Goal: Task Accomplishment & Management: Manage account settings

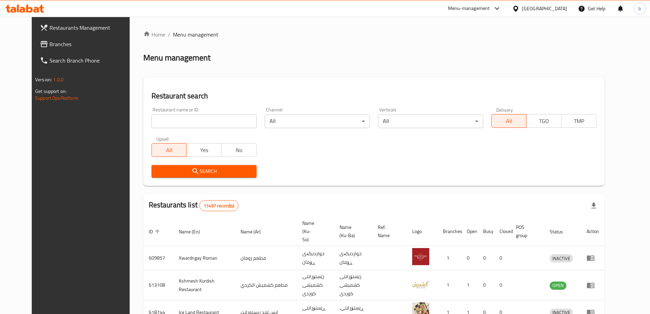
drag, startPoint x: 0, startPoint y: 0, endPoint x: 47, endPoint y: 46, distance: 66.1
click at [49, 46] on span "Branches" at bounding box center [91, 44] width 85 height 8
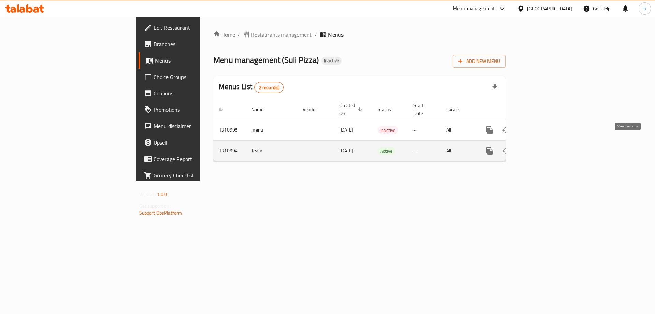
click at [543, 147] on icon "enhanced table" at bounding box center [539, 151] width 8 height 8
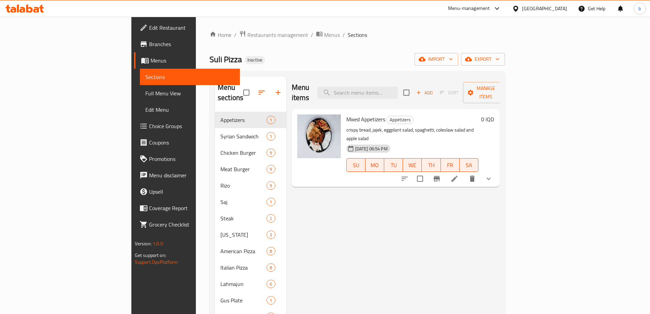
click at [145, 95] on span "Full Menu View" at bounding box center [189, 93] width 89 height 8
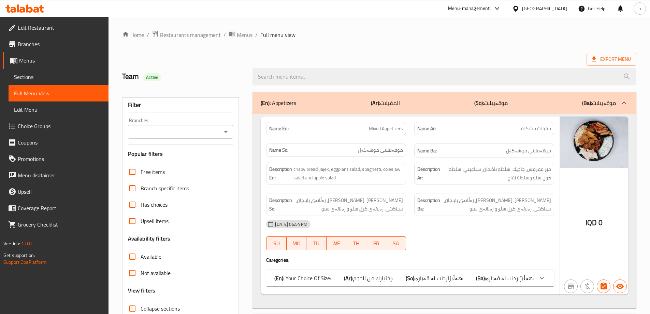
click at [226, 128] on icon "Open" at bounding box center [226, 132] width 8 height 8
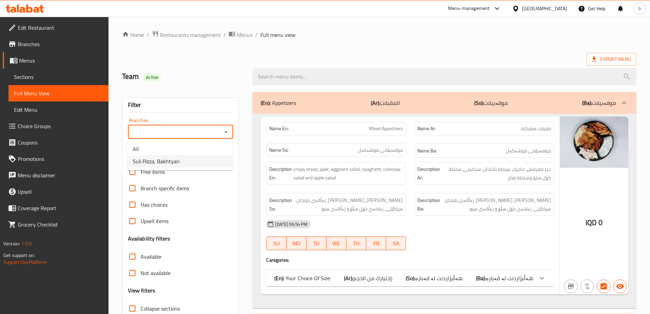
click at [183, 162] on li "Suli Pizza, Bakhtyari" at bounding box center [179, 161] width 105 height 12
type input "Suli Pizza, Bakhtyari"
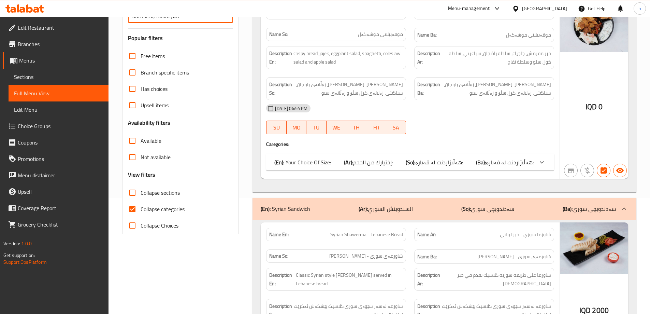
scroll to position [159, 0]
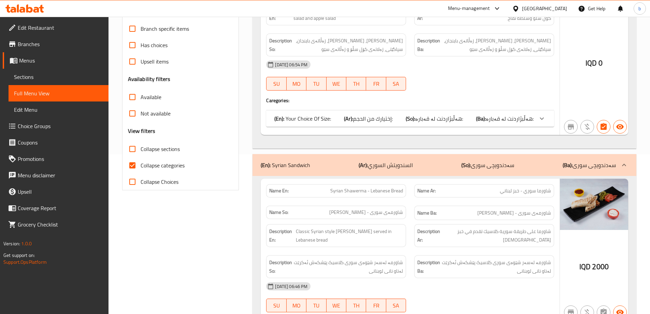
click at [129, 168] on input "Collapse categories" at bounding box center [132, 165] width 16 height 16
checkbox input "false"
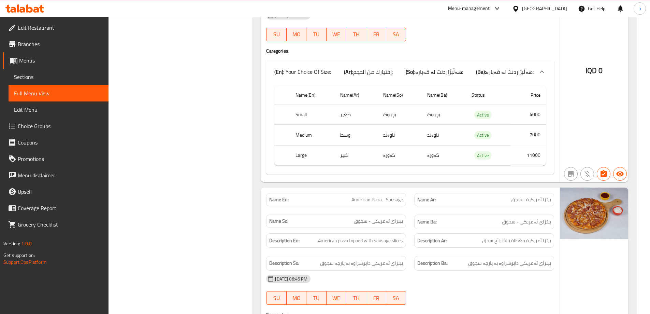
scroll to position [6849, 0]
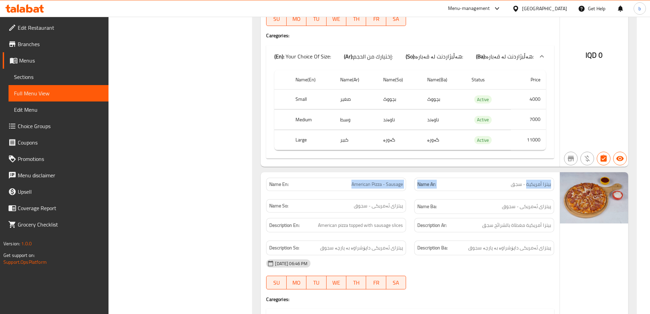
drag, startPoint x: 351, startPoint y: 100, endPoint x: 528, endPoint y: 119, distance: 178.8
click at [527, 173] on div "Name En: American Pizza - Sausage Name Ar: بيتزا أمريكية - سجق Name So: پیتزای …" at bounding box center [410, 195] width 296 height 44
click at [541, 218] on div "Description Ar: بيتزا أمريكية مغطاة بالشرائح سجق" at bounding box center [484, 225] width 140 height 15
drag, startPoint x: 339, startPoint y: 125, endPoint x: 414, endPoint y: 124, distance: 75.8
click at [414, 173] on div "Name En: American Pizza - Sausage Name Ar: بيتزا أمريكية - سجق Name So: پیتزای …" at bounding box center [410, 195] width 296 height 44
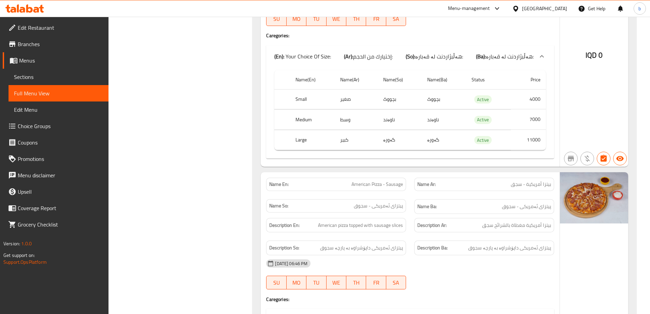
click at [503, 202] on span "پیتزای ئەمریکی - سجوق" at bounding box center [526, 206] width 49 height 9
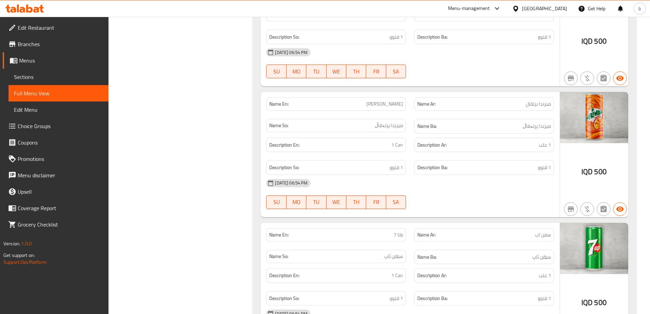
scroll to position [15822, 0]
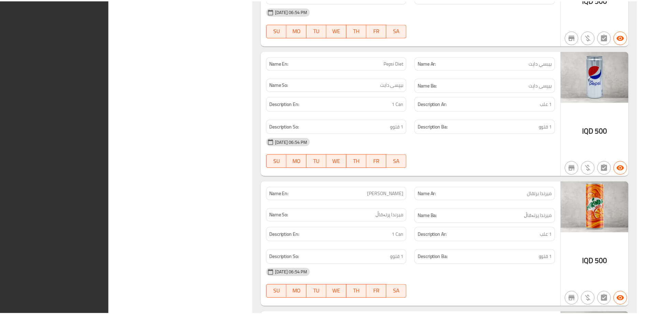
scroll to position [15780, 0]
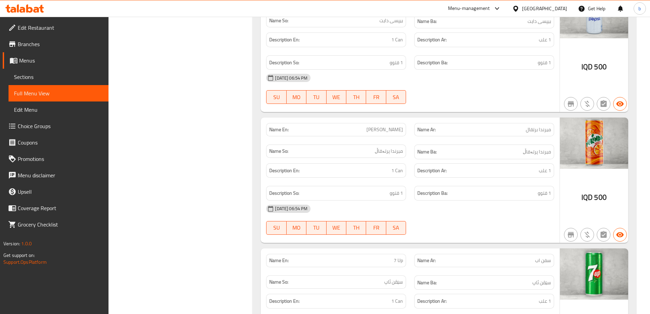
click at [82, 25] on span "Edit Restaurant" at bounding box center [60, 28] width 85 height 8
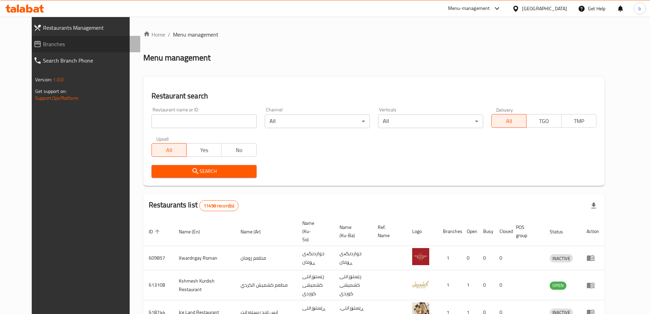
click at [59, 51] on link "Branches" at bounding box center [84, 44] width 112 height 16
click at [61, 46] on span "Branches" at bounding box center [89, 44] width 92 height 8
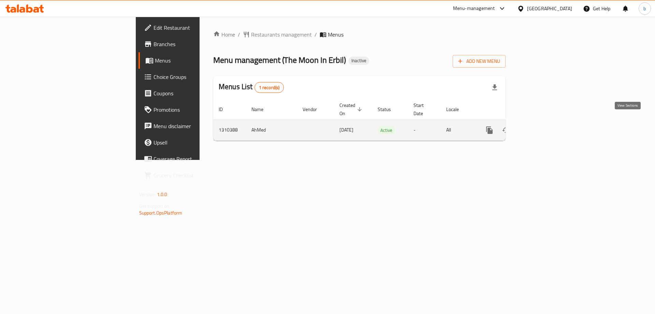
click at [543, 126] on icon "enhanced table" at bounding box center [539, 130] width 8 height 8
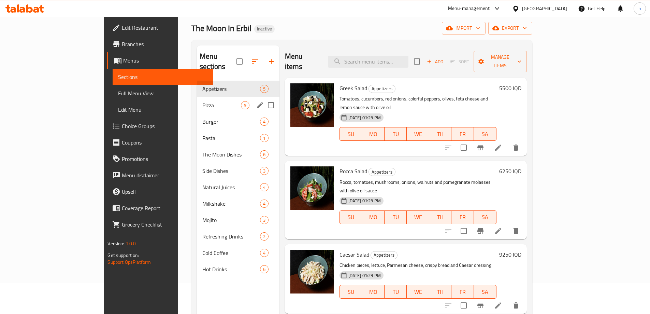
scroll to position [16, 0]
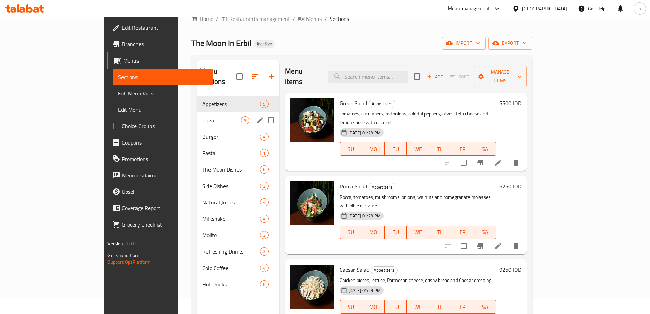
click at [202, 116] on span "Pizza" at bounding box center [221, 120] width 38 height 8
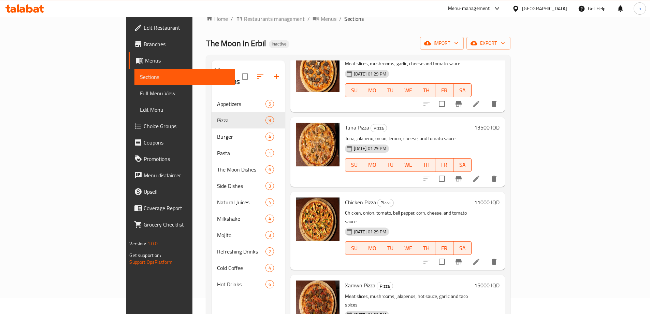
scroll to position [374, 0]
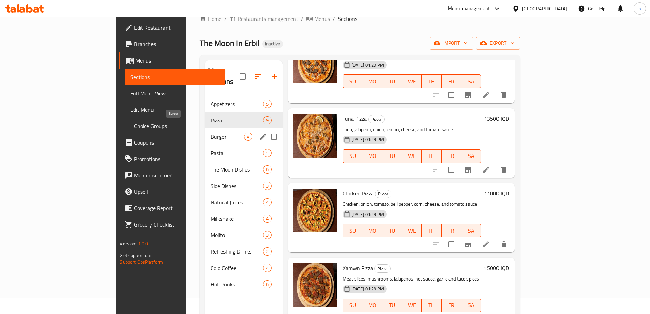
click at [211, 132] on span "Burger" at bounding box center [227, 136] width 33 height 8
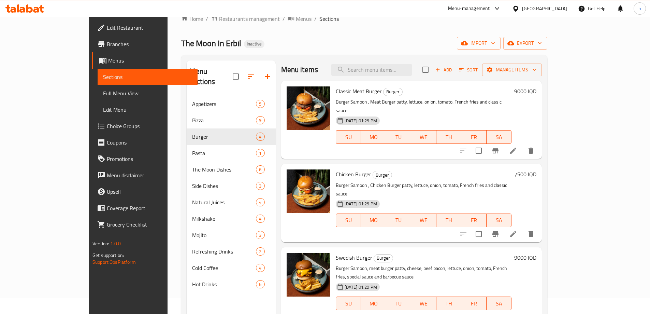
scroll to position [96, 0]
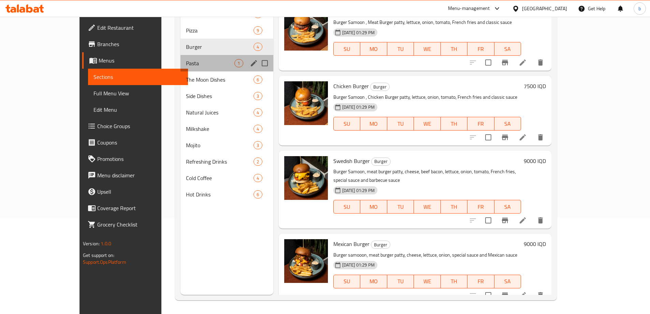
click at [190, 67] on div "Pasta 1" at bounding box center [227, 63] width 93 height 16
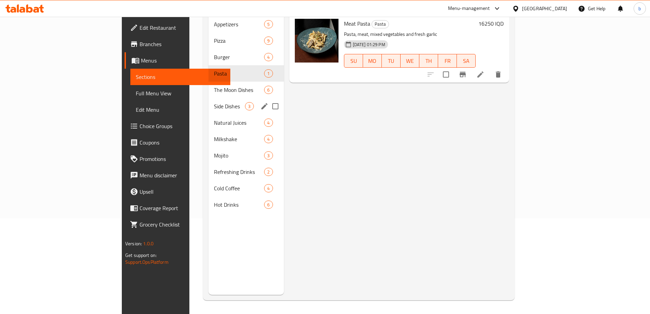
click at [214, 86] on span "The Moon Dishes" at bounding box center [239, 90] width 50 height 8
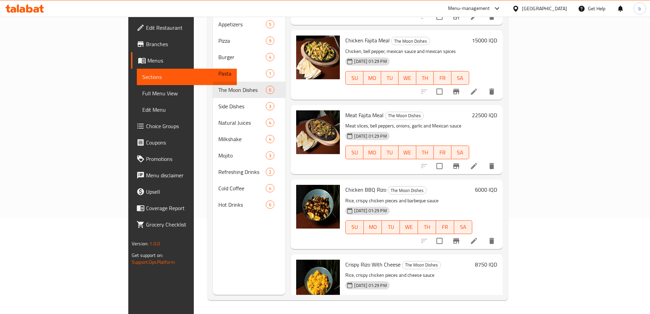
scroll to position [151, 0]
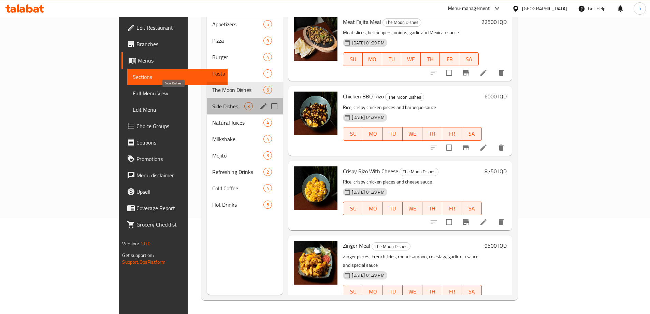
click at [212, 102] on span "Side Dishes" at bounding box center [228, 106] width 32 height 8
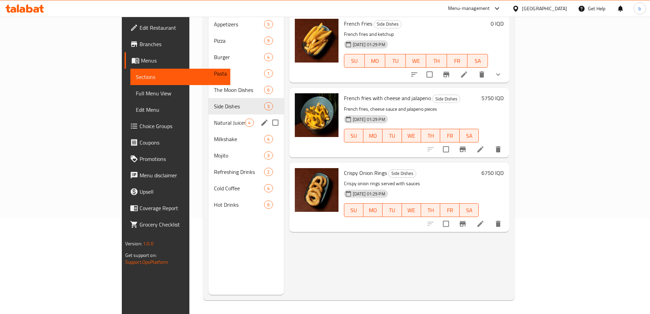
click at [209, 114] on div "Natural Juices 4" at bounding box center [246, 122] width 75 height 16
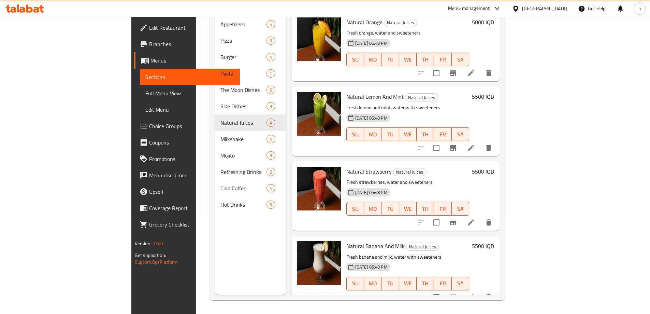
scroll to position [2, 0]
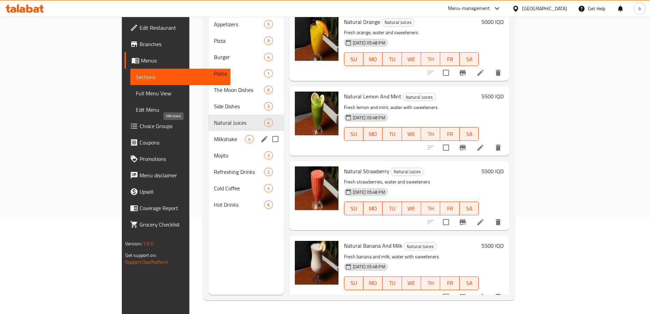
click at [214, 135] on span "Milkshake" at bounding box center [229, 139] width 31 height 8
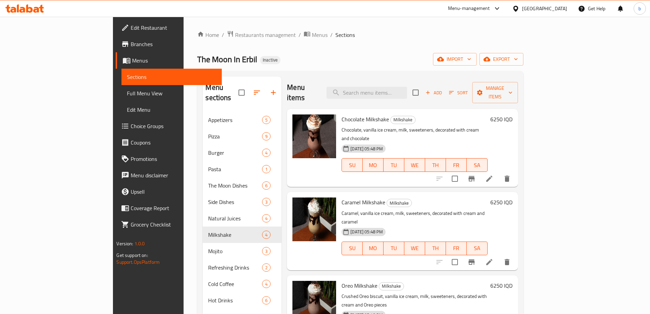
scroll to position [2, 0]
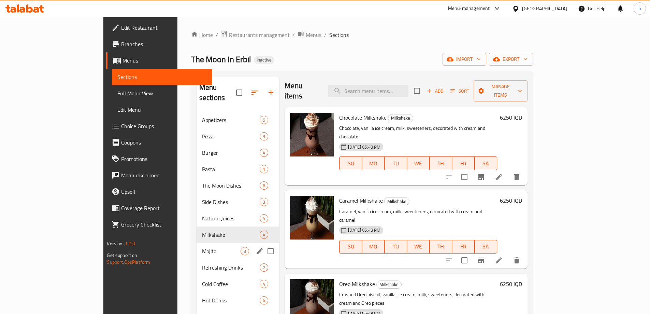
click at [202, 247] on span "Mojito" at bounding box center [221, 251] width 39 height 8
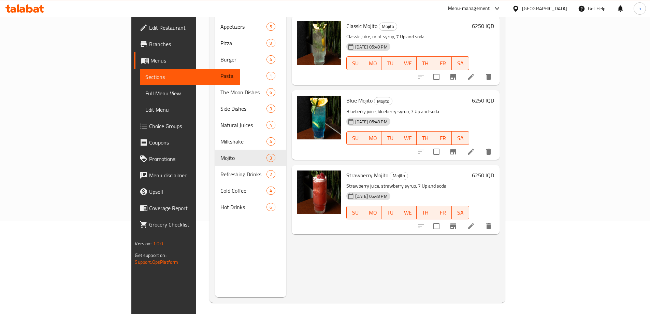
scroll to position [96, 0]
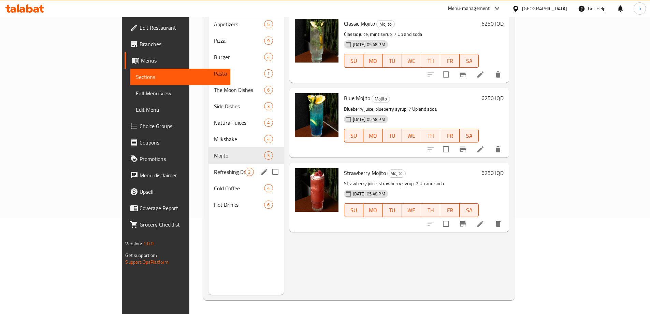
click at [209, 167] on div "Refreshing Drinks 2" at bounding box center [246, 171] width 75 height 16
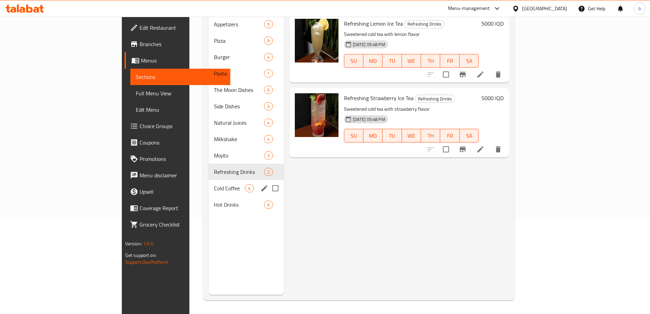
click at [209, 180] on div "Cold Coffee 4" at bounding box center [246, 188] width 75 height 16
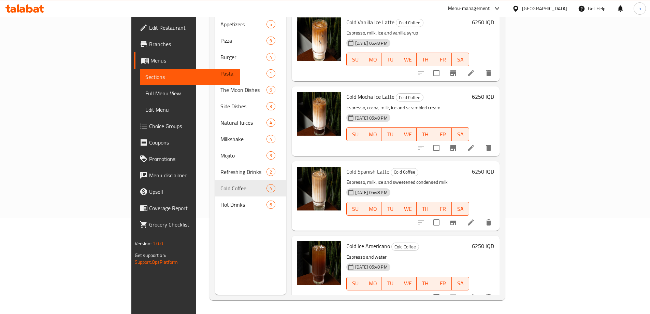
scroll to position [2, 0]
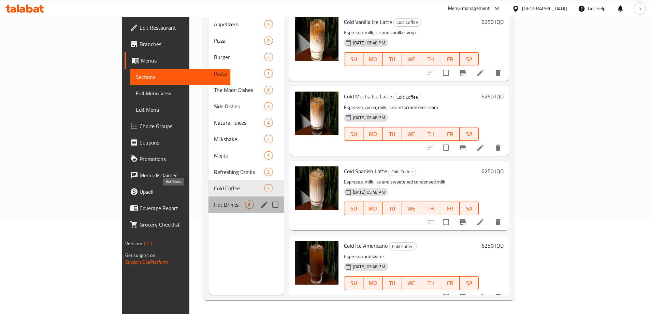
click at [214, 200] on span "Hot Drinks" at bounding box center [229, 204] width 31 height 8
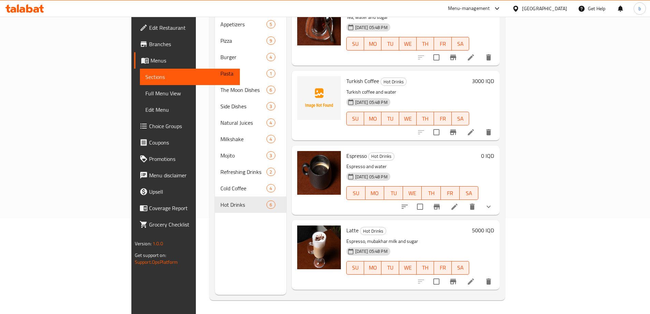
scroll to position [2, 0]
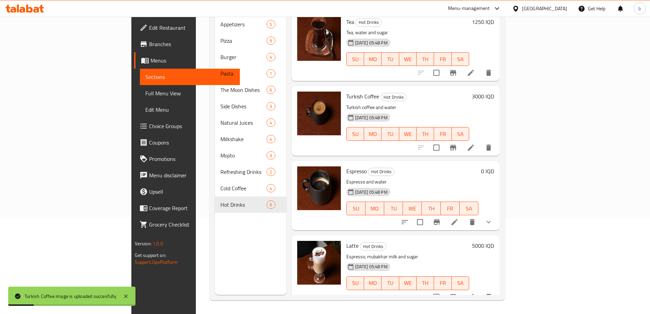
click at [145, 91] on span "Full Menu View" at bounding box center [189, 93] width 89 height 8
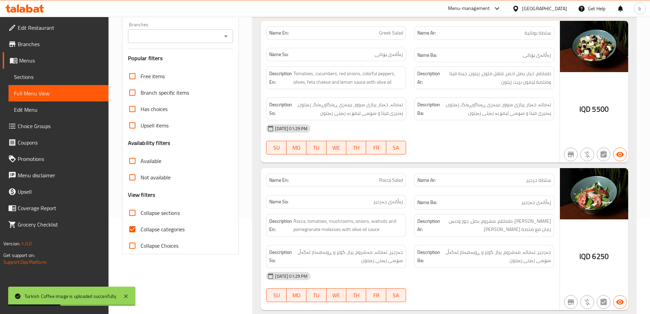
click at [218, 40] on input "Branches" at bounding box center [175, 36] width 90 height 10
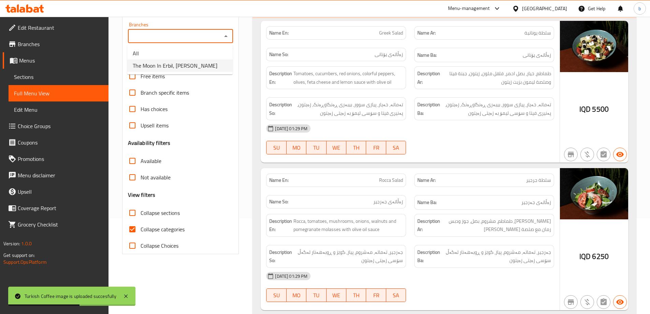
click at [182, 63] on span "The Moon In Erbil, Ankawa" at bounding box center [175, 65] width 85 height 8
type input "The Moon In Erbil, Ankawa"
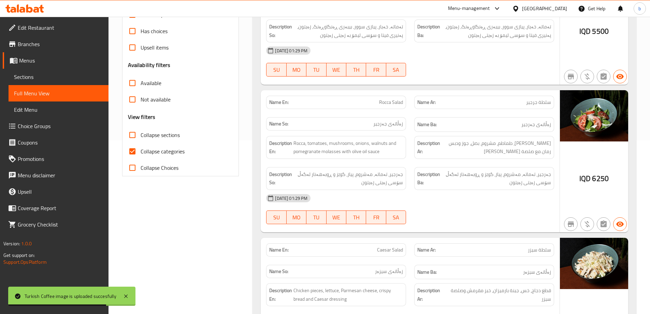
scroll to position [175, 0]
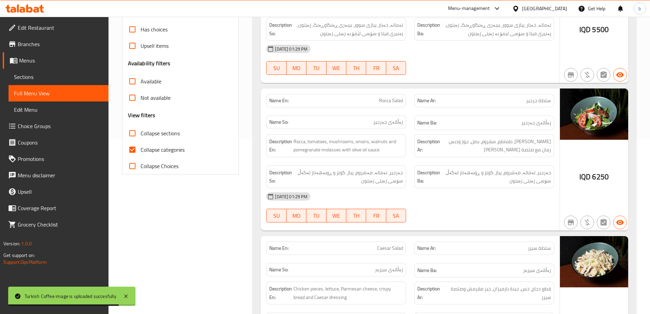
click at [132, 148] on input "Collapse categories" at bounding box center [132, 149] width 16 height 16
checkbox input "false"
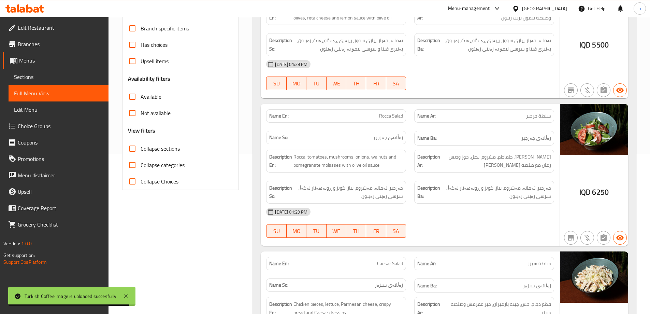
scroll to position [16, 0]
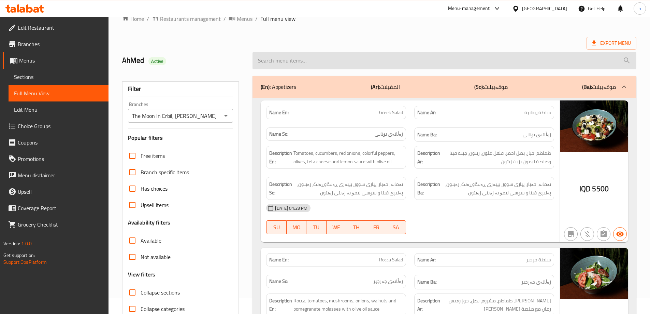
click at [351, 66] on input "search" at bounding box center [445, 60] width 384 height 17
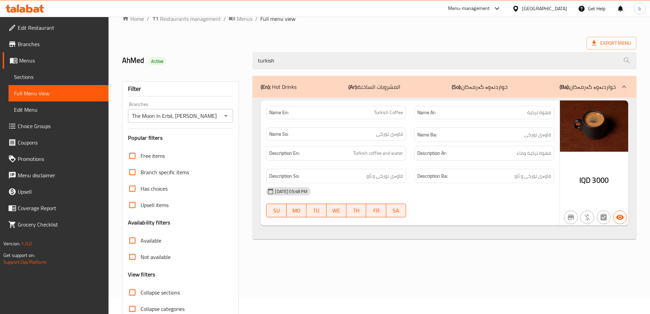
type input "turkish"
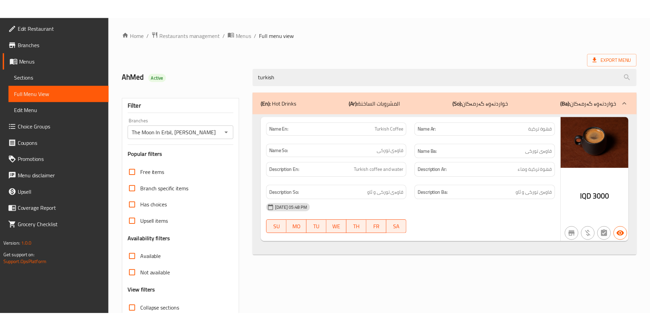
scroll to position [49, 0]
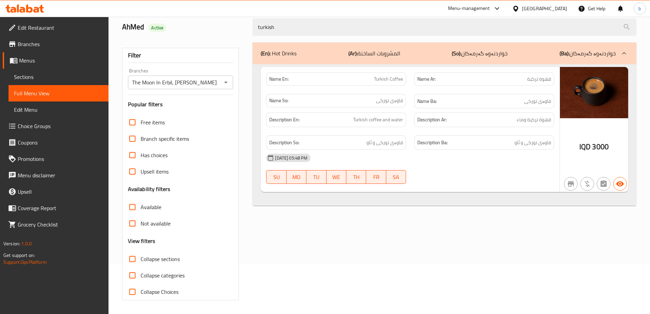
drag, startPoint x: 322, startPoint y: 33, endPoint x: 123, endPoint y: 20, distance: 199.1
click at [123, 20] on div "AhMed Active turkish" at bounding box center [379, 27] width 523 height 30
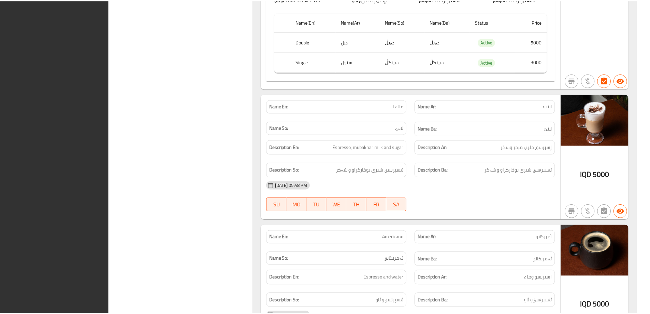
scroll to position [7520, 0]
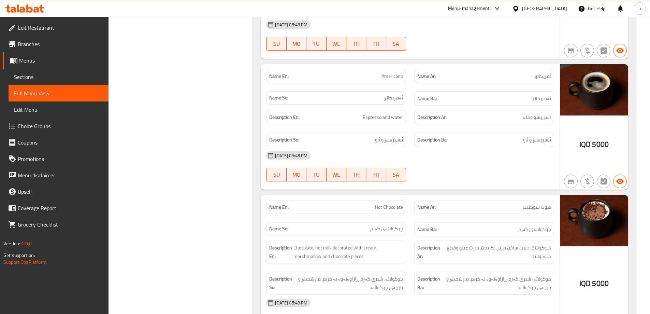
click at [36, 5] on icon at bounding box center [24, 8] width 39 height 8
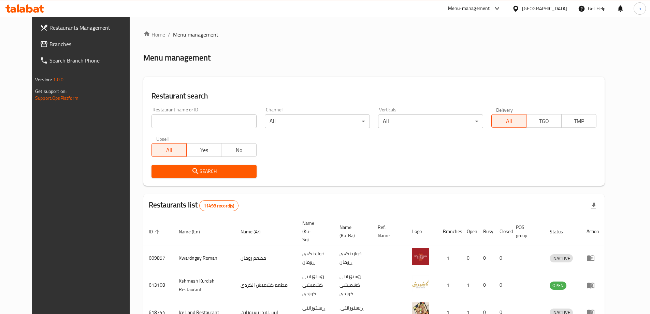
click at [51, 45] on span "Branches" at bounding box center [91, 44] width 85 height 8
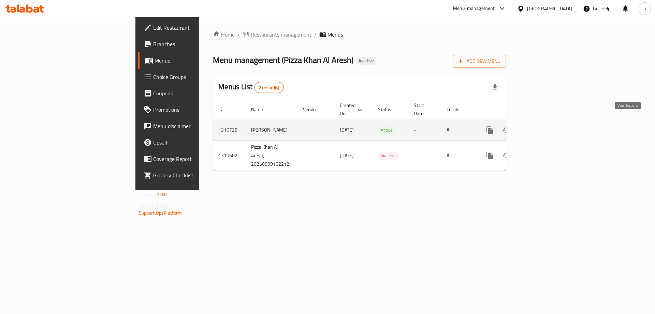
click at [542, 127] on icon "enhanced table" at bounding box center [539, 130] width 6 height 6
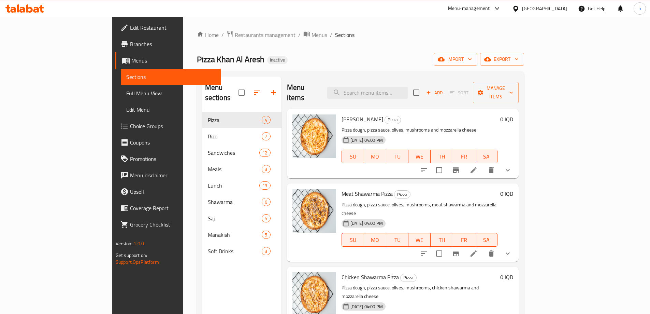
click at [126, 92] on span "Full Menu View" at bounding box center [170, 93] width 89 height 8
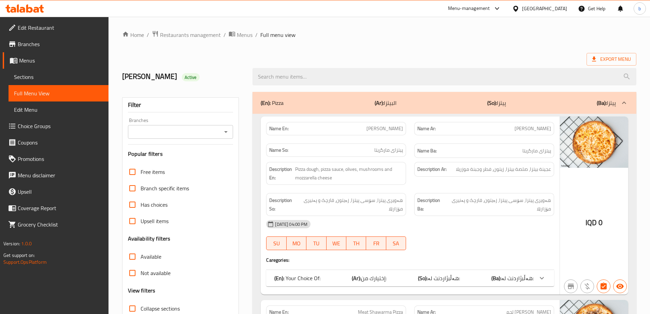
click at [222, 135] on icon "Open" at bounding box center [226, 132] width 8 height 8
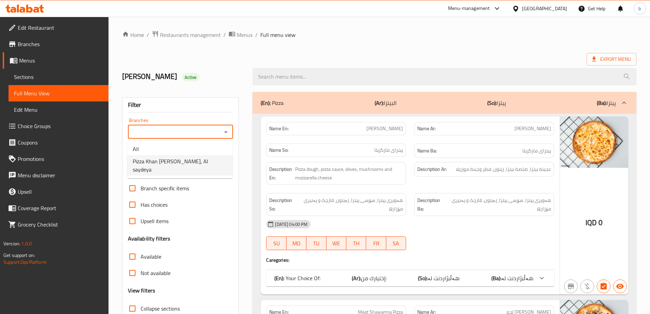
click at [194, 161] on span "Pizza Khan [PERSON_NAME], Al saydeya" at bounding box center [180, 165] width 95 height 16
type input "Pizza Khan [PERSON_NAME], Al saydeya"
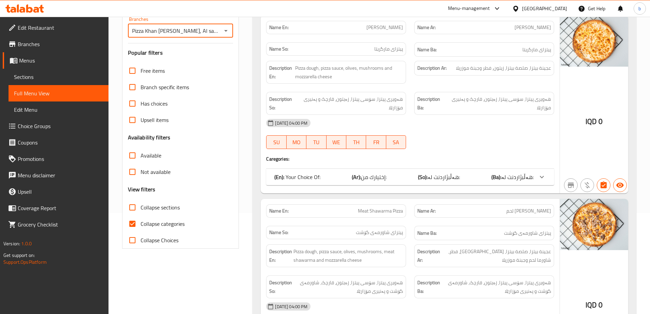
scroll to position [80, 0]
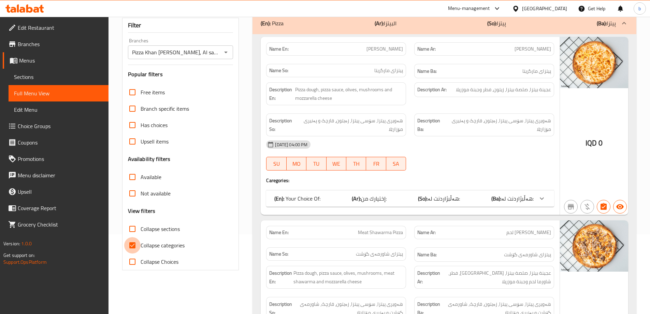
click at [125, 245] on input "Collapse categories" at bounding box center [132, 245] width 16 height 16
checkbox input "false"
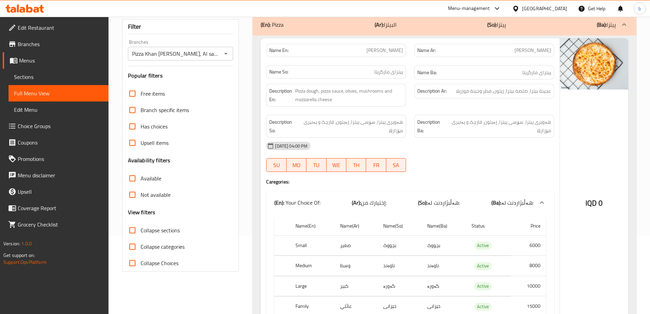
scroll to position [0, 0]
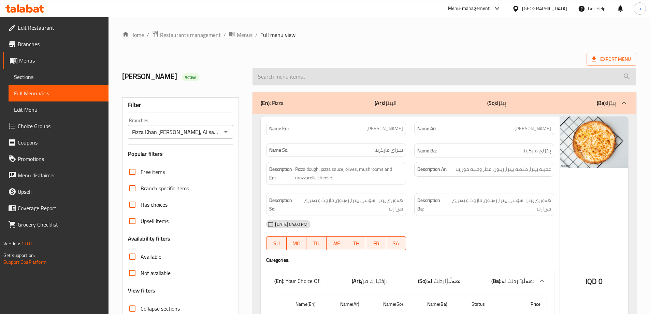
click at [318, 80] on input "search" at bounding box center [445, 76] width 384 height 17
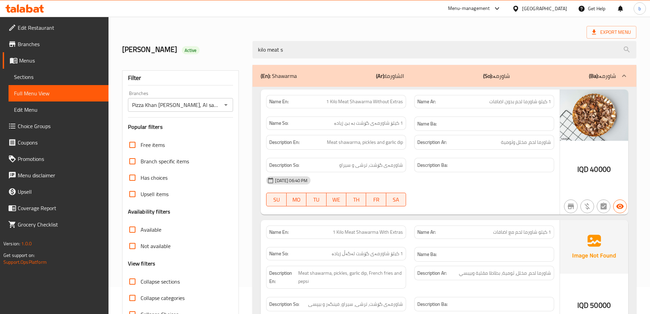
scroll to position [14, 0]
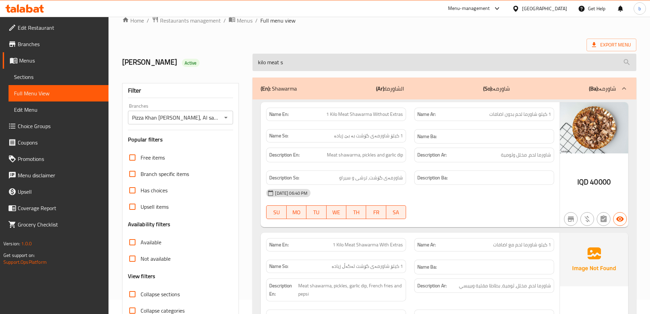
click at [292, 63] on input "kilo meat s" at bounding box center [445, 62] width 384 height 17
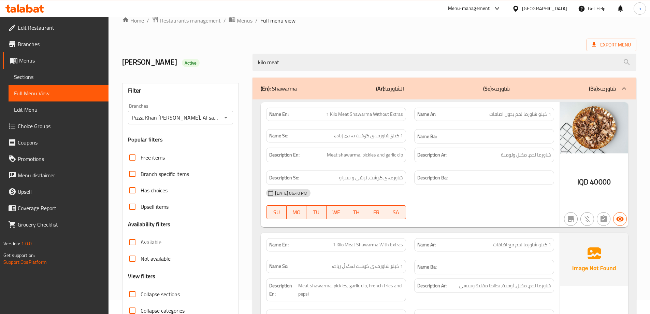
type input "kilo meat"
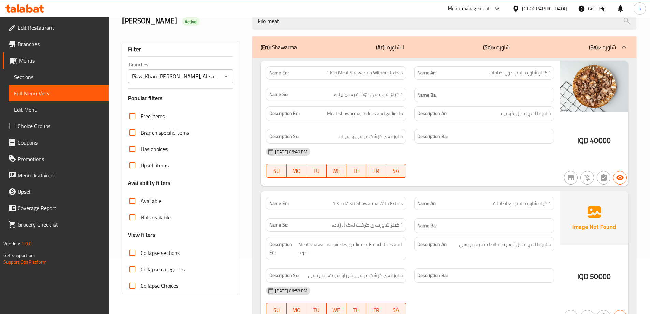
scroll to position [80, 0]
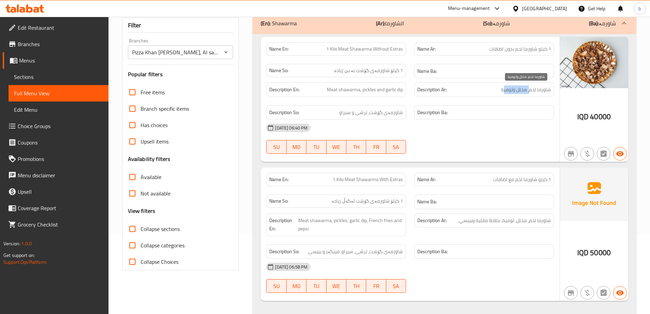
drag, startPoint x: 505, startPoint y: 85, endPoint x: 483, endPoint y: 94, distance: 23.0
click at [531, 87] on span "شاورما لحم، مخلل وثومية" at bounding box center [526, 89] width 50 height 9
drag, startPoint x: 325, startPoint y: 87, endPoint x: 366, endPoint y: 86, distance: 40.3
click at [366, 86] on h6 "Description En: Meat shawarma, pickles and garlic dip" at bounding box center [336, 89] width 134 height 9
click at [377, 90] on span "Meat shawarma, pickles and garlic dip" at bounding box center [365, 89] width 76 height 9
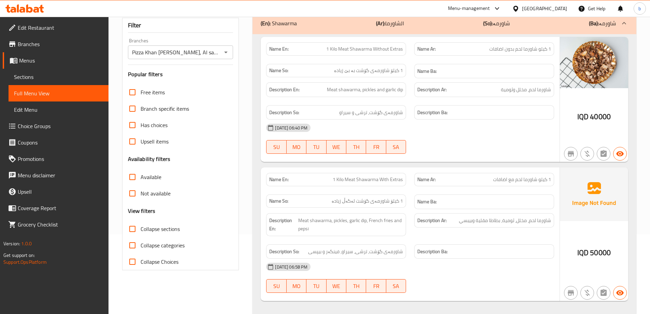
click at [21, 73] on span "Sections" at bounding box center [58, 77] width 89 height 8
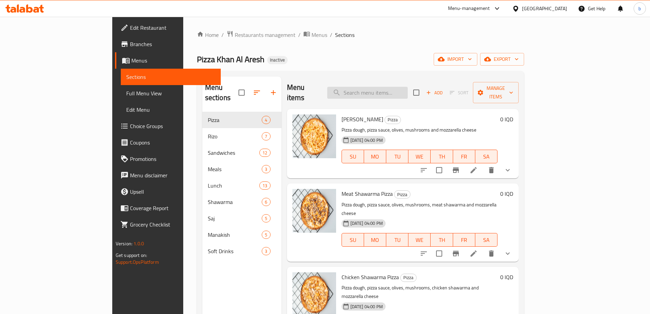
click at [406, 90] on input "search" at bounding box center [367, 93] width 81 height 12
type input "meat shawarma"
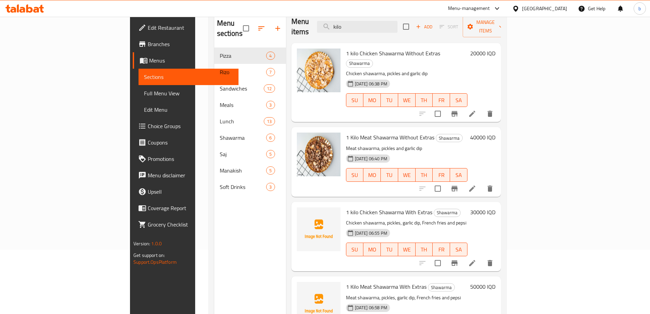
scroll to position [96, 0]
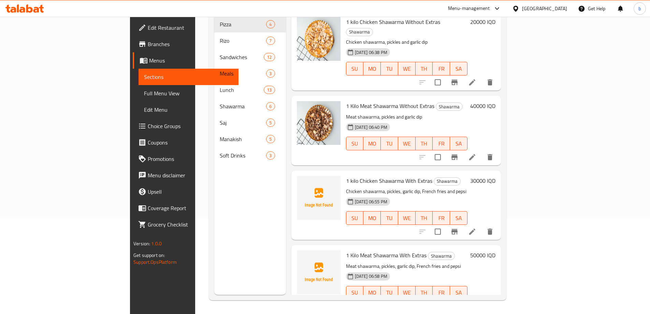
type input "kilo"
click at [482, 300] on li at bounding box center [472, 306] width 19 height 12
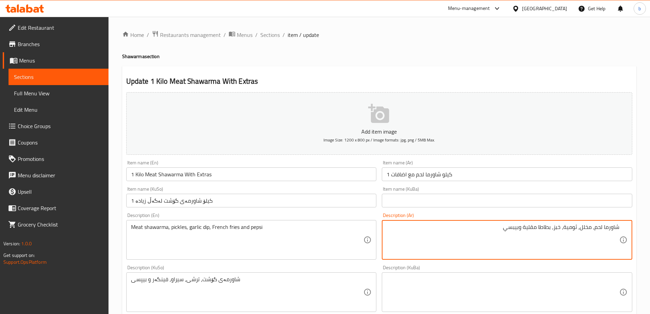
type textarea "شاورما لحم، مخلل، ثومية، خبز، بطاطا مقلية وبيبسي"
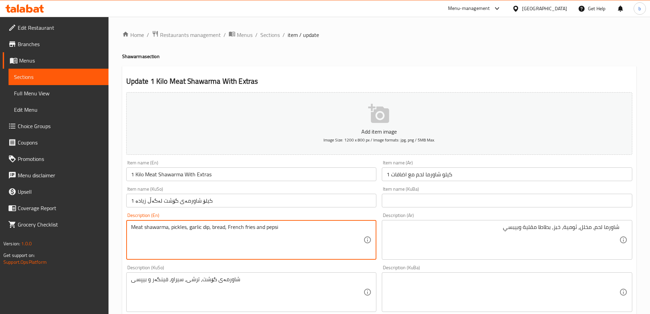
click at [266, 227] on textarea "Meat shawarma, pickles, garlic dip, bread, French fries and pepsi" at bounding box center [247, 240] width 233 height 32
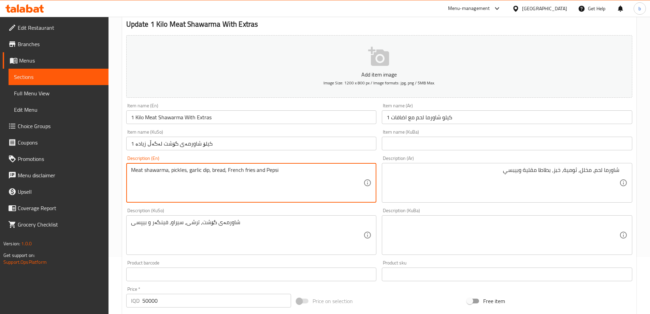
scroll to position [80, 0]
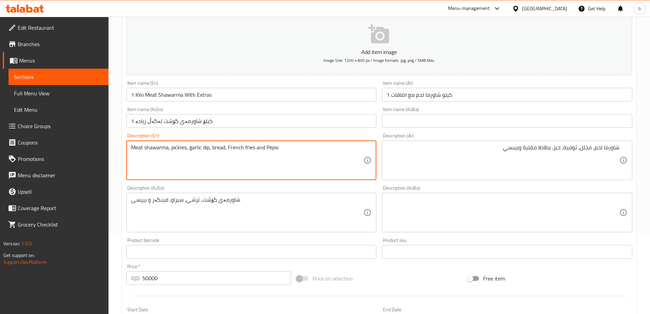
type textarea "Meat shawarma, pickles, garlic dip, bread, French fries and Pepsi"
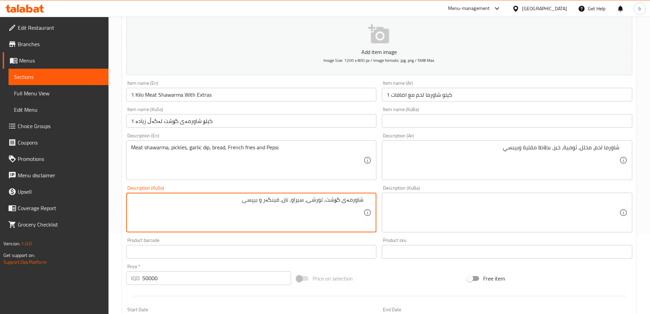
type textarea "شاورمەی گۆشت، تورشی، سیراو، نان، فینگەر و بیپسی"
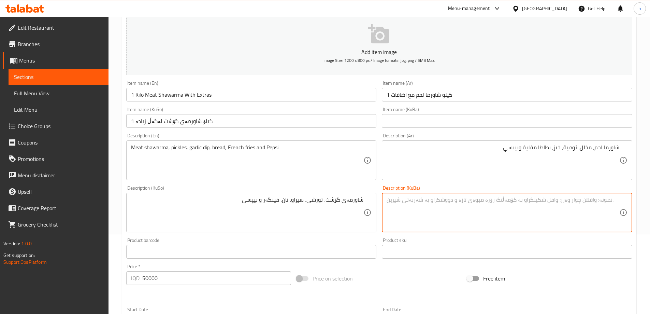
paste textarea "شاورمەی گۆشت، تورشی، سیراو، نان، فینگەر و بیپسی"
type textarea "شاورمەی گۆشت، تورشی، سیراو، نان، فینگەر و بیپسی"
drag, startPoint x: 153, startPoint y: 121, endPoint x: 88, endPoint y: 115, distance: 64.8
click at [84, 117] on div "Edit Restaurant Branches Menus Sections Full Menu View Edit Menu Choice Groups …" at bounding box center [325, 209] width 650 height 544
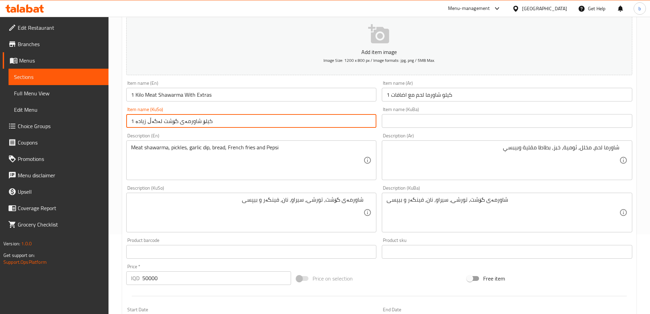
click at [427, 119] on input "text" at bounding box center [507, 121] width 251 height 14
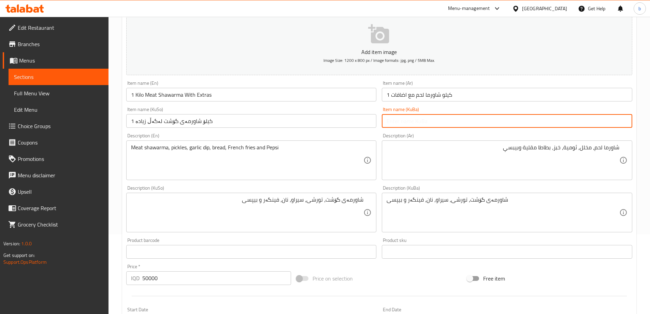
paste input "1 کیلۆ شاورمەی گۆشت لەگەڵ زیادە"
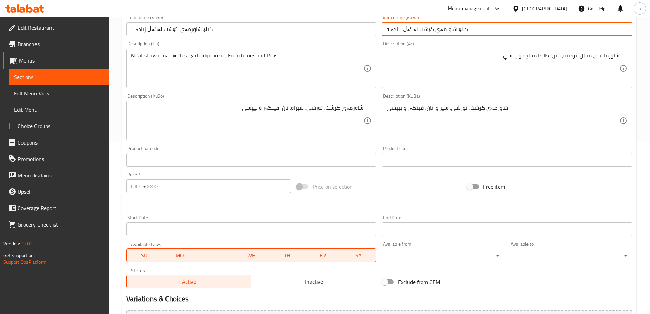
scroll to position [247, 0]
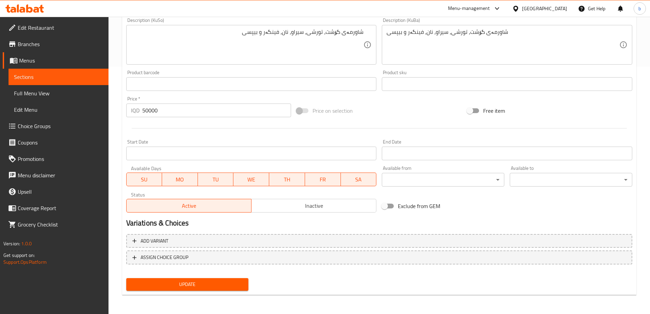
type input "1 کیلۆ شاورمەی گۆشت لەگەڵ زیادە"
click at [220, 280] on span "Update" at bounding box center [188, 284] width 112 height 9
click at [63, 76] on span "Sections" at bounding box center [58, 77] width 89 height 8
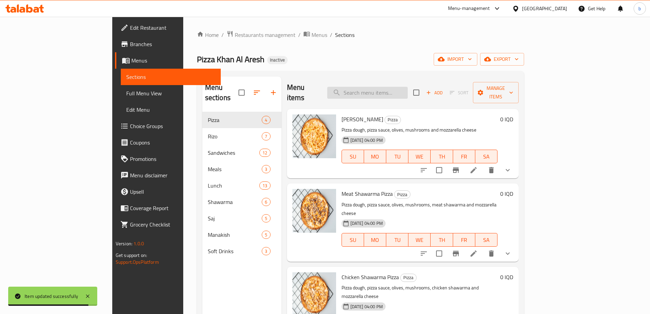
click at [384, 89] on input "search" at bounding box center [367, 93] width 81 height 12
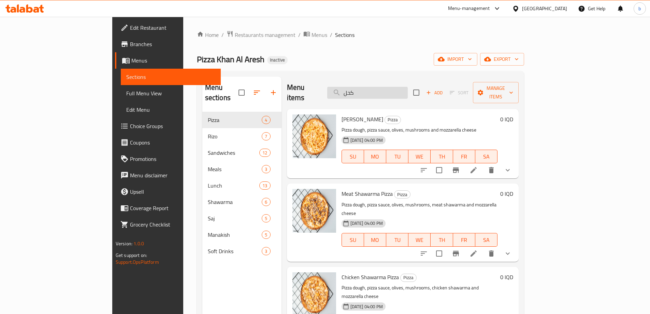
type input "کحلۆ"
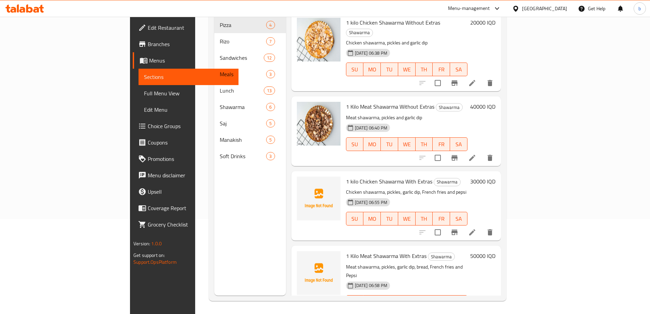
scroll to position [96, 0]
type input "kilo"
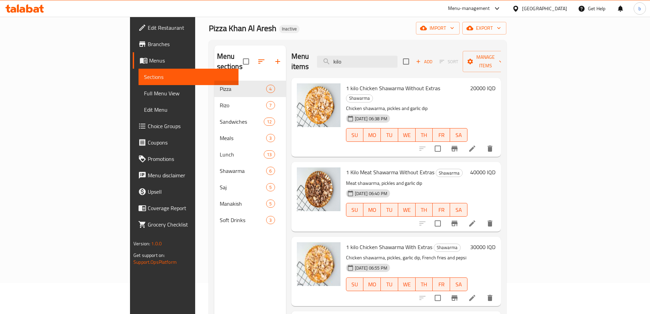
scroll to position [16, 0]
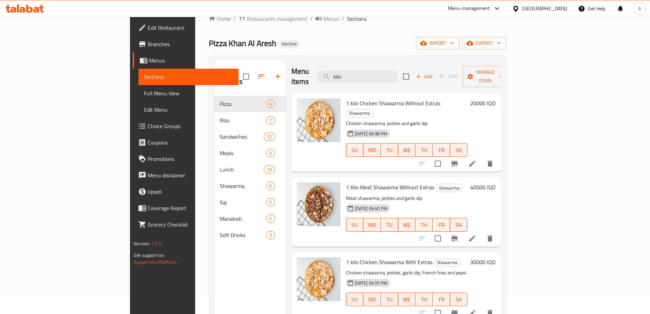
click at [144, 89] on span "Full Menu View" at bounding box center [188, 93] width 89 height 8
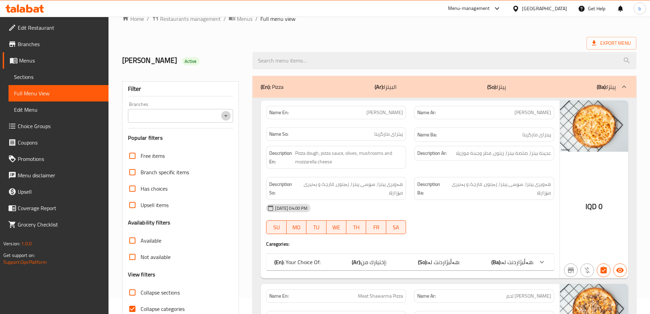
drag, startPoint x: 223, startPoint y: 116, endPoint x: 223, endPoint y: 120, distance: 4.8
click at [223, 115] on icon "Open" at bounding box center [226, 116] width 8 height 8
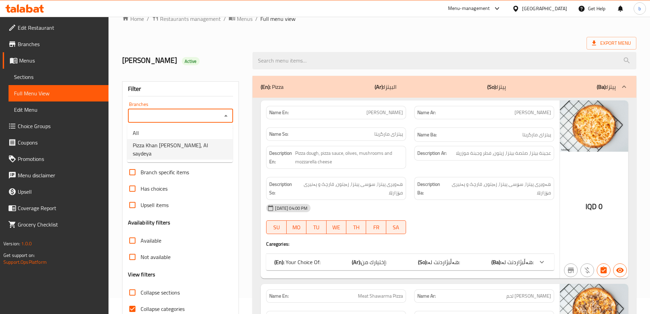
click at [184, 146] on span "Pizza Khan [PERSON_NAME], Al saydeya" at bounding box center [180, 149] width 95 height 16
type input "Pizza Khan [PERSON_NAME], Al saydeya"
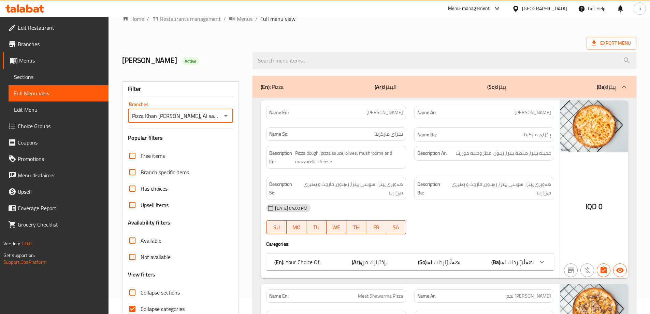
click at [288, 60] on input "search" at bounding box center [445, 60] width 384 height 17
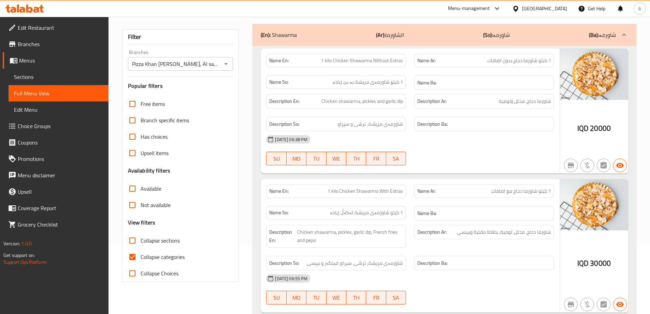
scroll to position [94, 0]
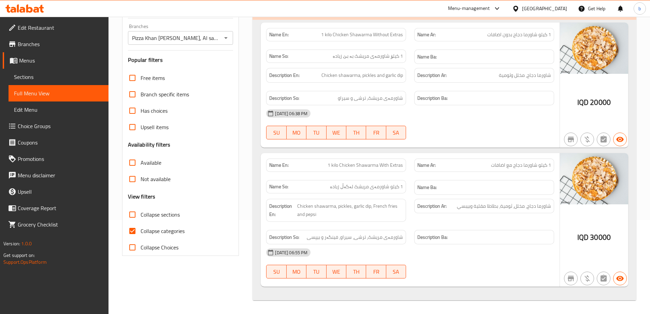
type input "kilo chicken shawa"
click at [44, 78] on span "Sections" at bounding box center [58, 77] width 89 height 8
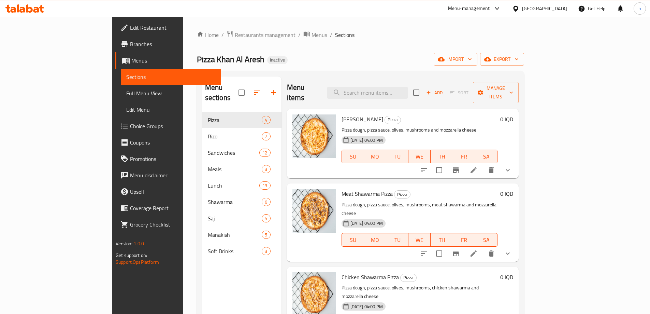
click at [389, 78] on div "Menu items Add Sort Manage items" at bounding box center [403, 92] width 232 height 32
click at [401, 89] on input "search" at bounding box center [367, 93] width 81 height 12
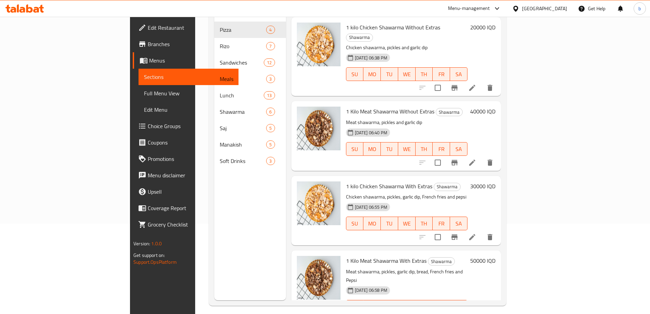
scroll to position [96, 0]
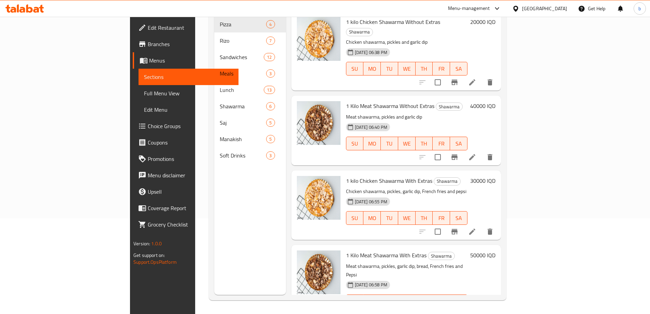
type input "1 kilo"
click at [476, 227] on icon at bounding box center [472, 231] width 8 height 8
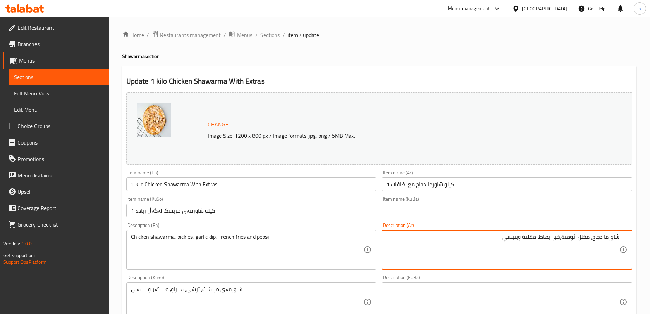
type textarea "شاورما دجاج، مخلل، ثومية،خبز، بطاطا مقلية وبيبسي"
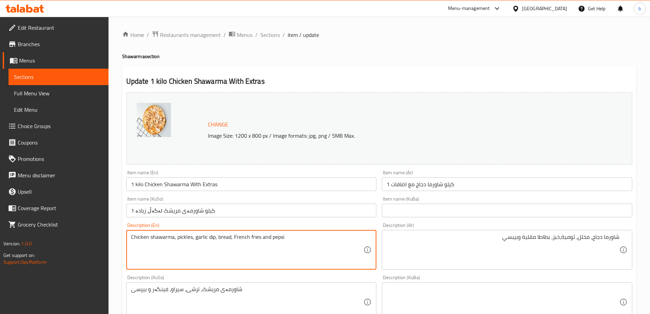
click at [272, 236] on textarea "Chicken shawarma, pickles, garlic dip, bread, French fries and pepsi" at bounding box center [247, 249] width 233 height 32
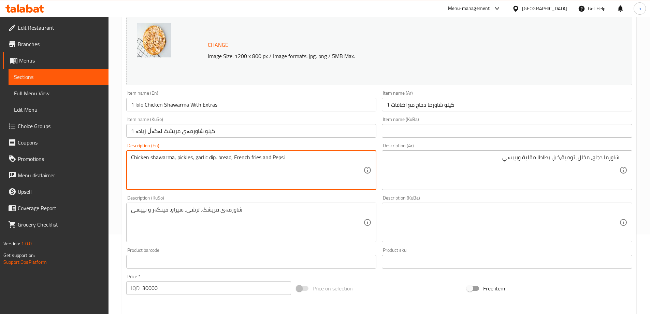
type textarea "Chicken shawarma, pickles, garlic dip, bread, French fries and Pepsi"
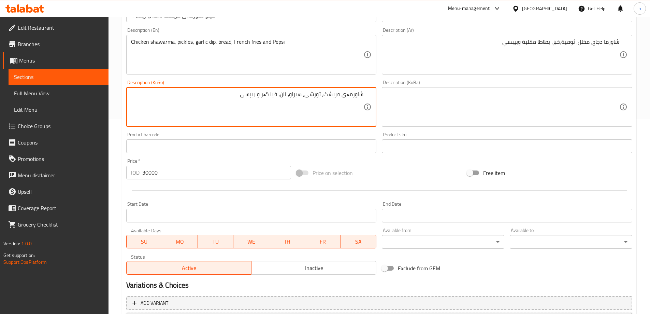
scroll to position [239, 0]
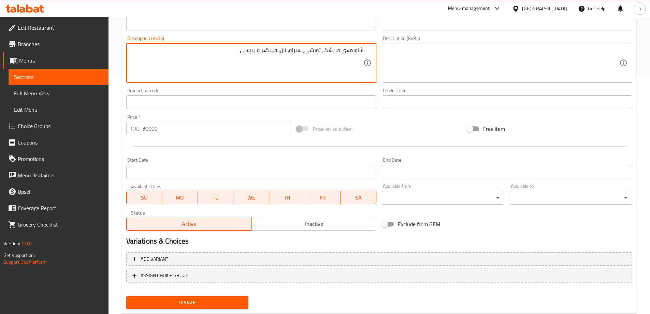
type textarea "شاورمەی مریشک، تورشی، سیراو، نان، فینگەر و بیپسی"
click at [207, 299] on span "Update" at bounding box center [188, 302] width 112 height 9
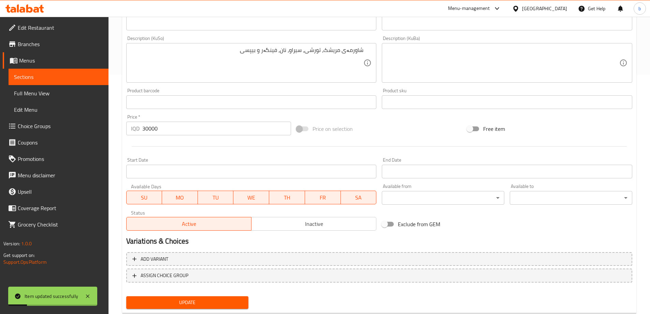
click at [57, 94] on span "Full Menu View" at bounding box center [58, 93] width 89 height 8
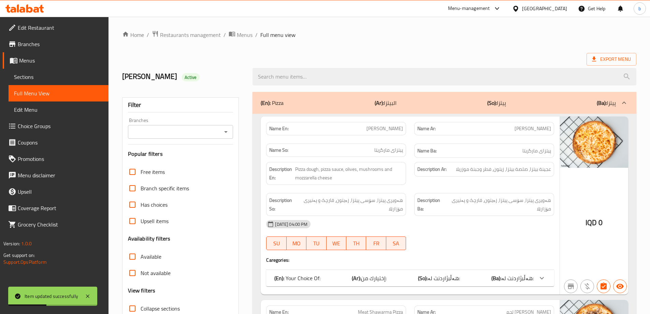
click at [226, 134] on icon "Open" at bounding box center [226, 132] width 8 height 8
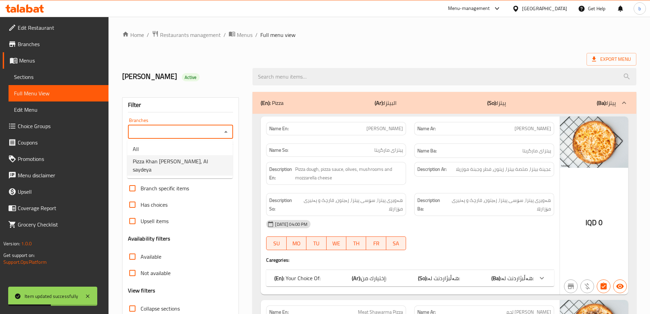
click at [177, 169] on ul "All Pizza Khan Al Aresh, Al saydeya" at bounding box center [179, 159] width 105 height 38
click at [171, 161] on span "Pizza Khan [PERSON_NAME], Al saydeya" at bounding box center [180, 165] width 95 height 16
type input "Pizza Khan [PERSON_NAME], Al saydeya"
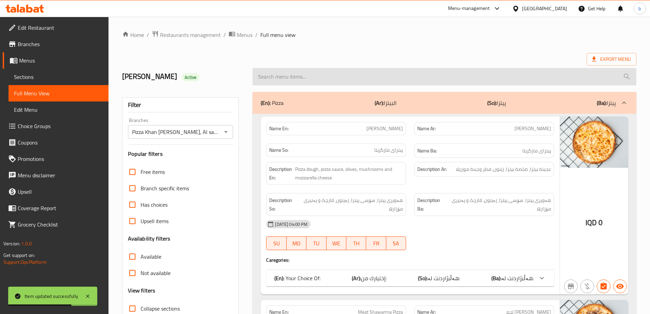
click at [309, 72] on input "search" at bounding box center [445, 76] width 384 height 17
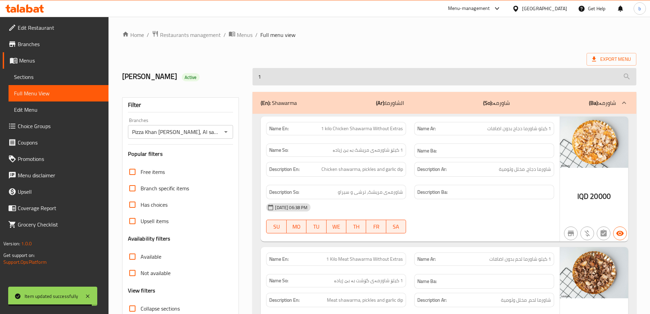
type input "1"
type input "1 kilo"
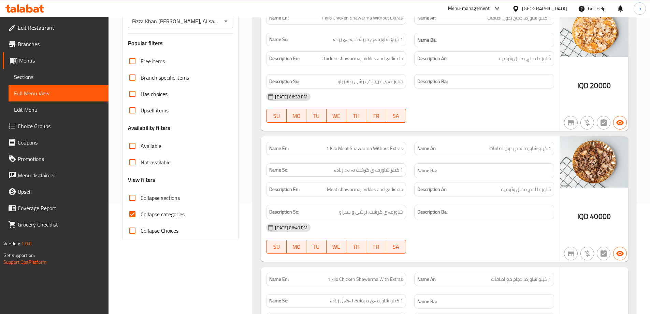
scroll to position [80, 0]
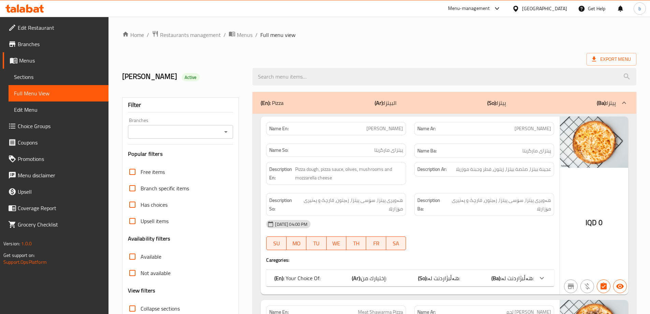
click at [219, 134] on input "Branches" at bounding box center [175, 132] width 90 height 10
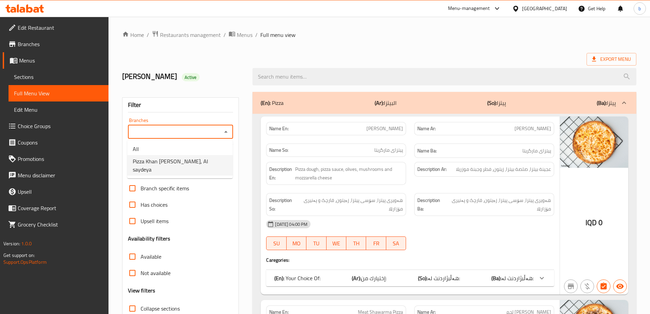
click at [177, 158] on span "Pizza Khan [PERSON_NAME], Al saydeya" at bounding box center [180, 165] width 95 height 16
type input "Pizza Khan [PERSON_NAME], Al saydeya"
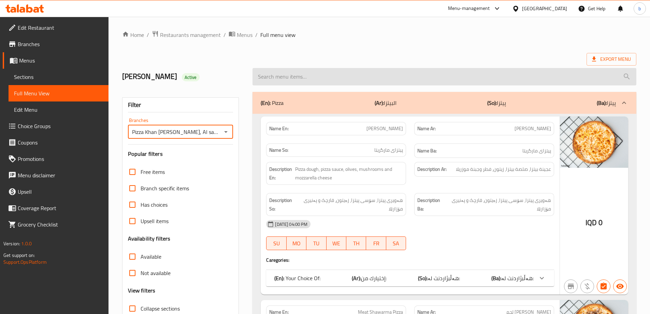
click at [312, 84] on input "search" at bounding box center [445, 76] width 384 height 17
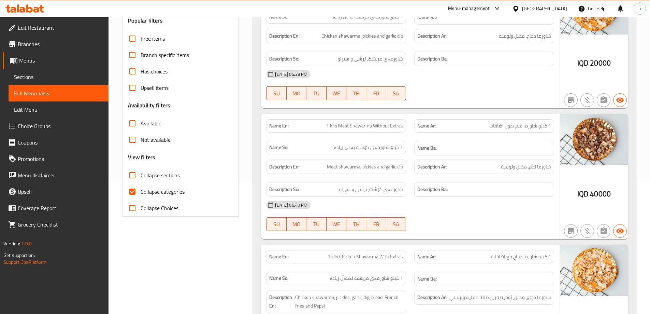
scroll to position [159, 0]
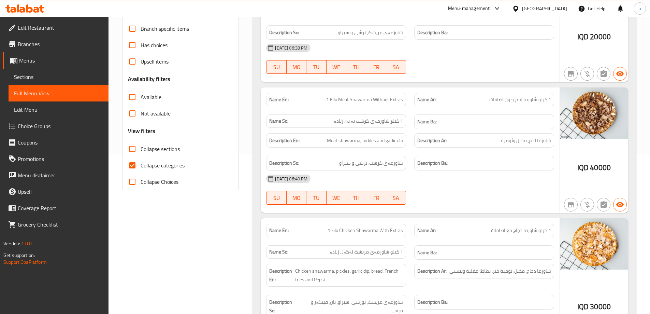
type input "1 kilo"
click at [135, 166] on input "Collapse categories" at bounding box center [132, 165] width 16 height 16
checkbox input "false"
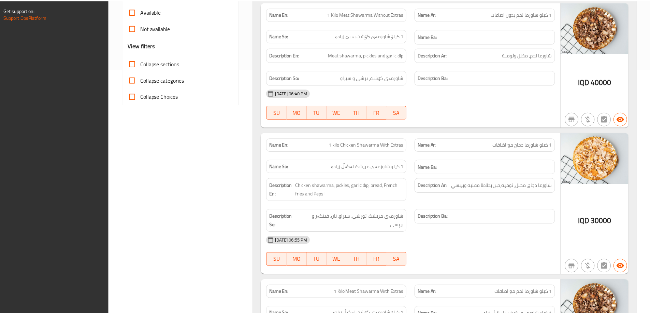
scroll to position [372, 0]
